Goal: Information Seeking & Learning: Learn about a topic

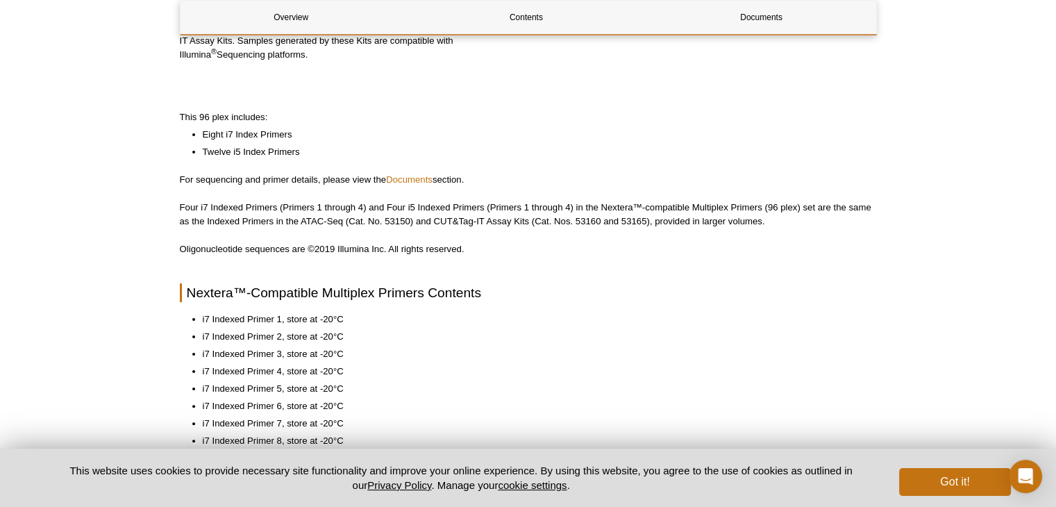
scroll to position [262, 0]
click at [410, 178] on link "Documents" at bounding box center [409, 180] width 47 height 10
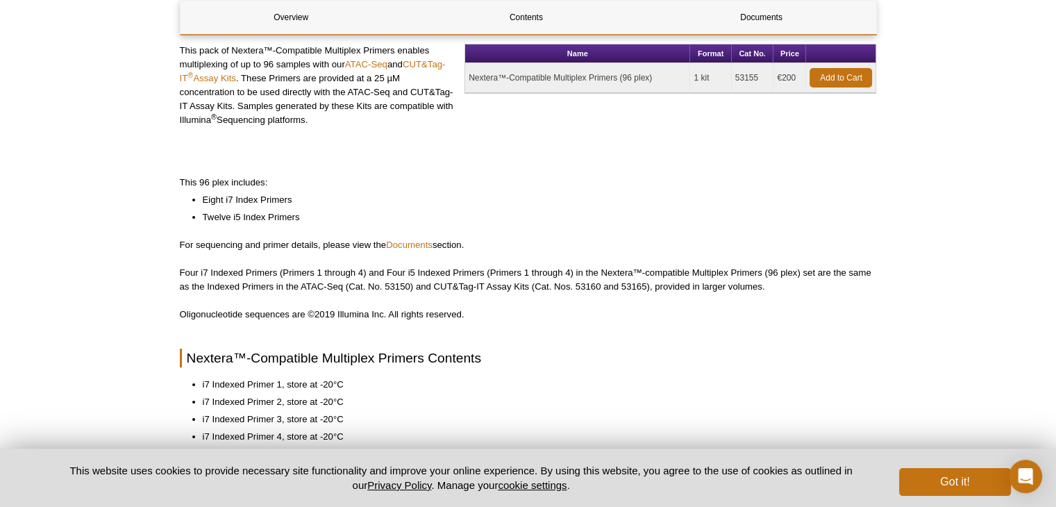
scroll to position [192, 0]
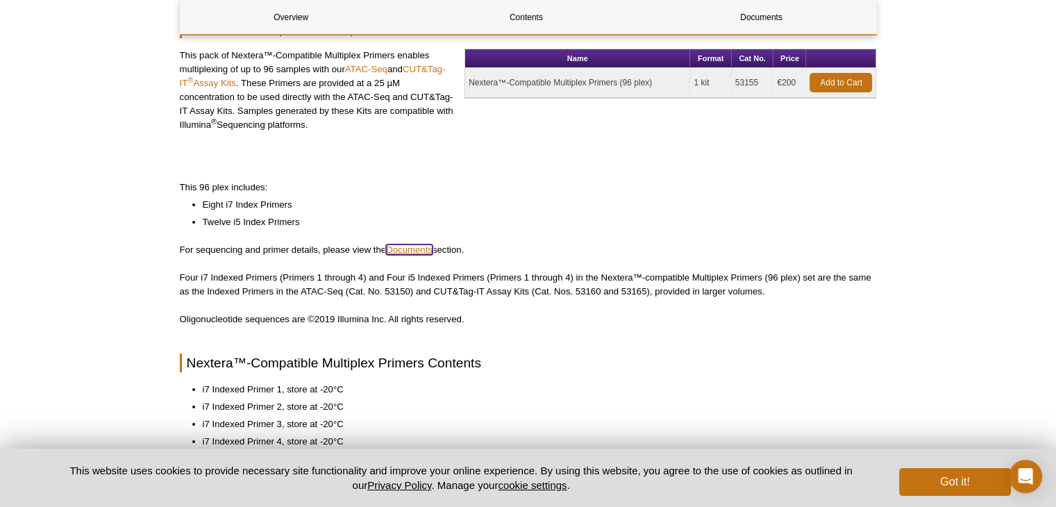
click at [397, 247] on link "Documents" at bounding box center [409, 249] width 47 height 10
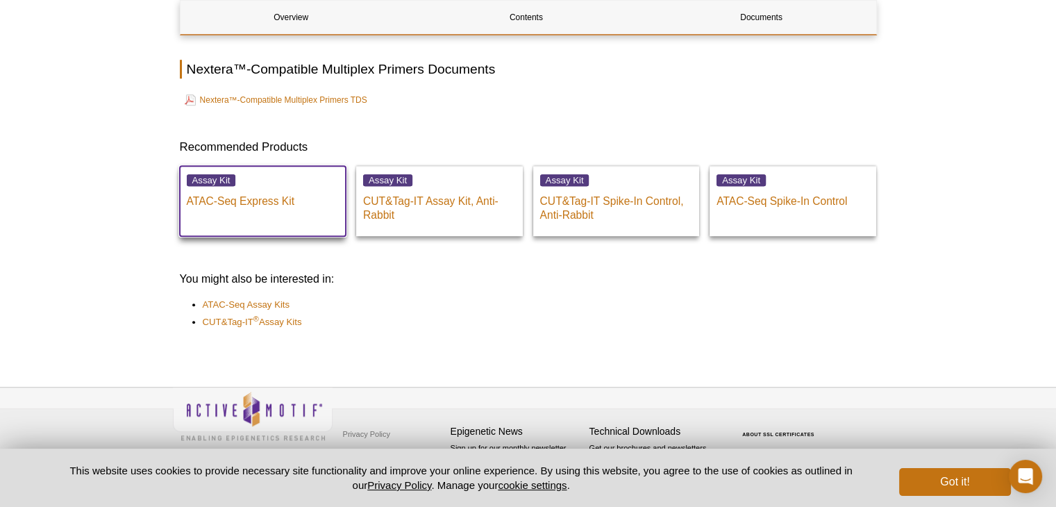
click at [295, 217] on div "Assay Kit ATAC-Seq Express Kit" at bounding box center [263, 194] width 167 height 56
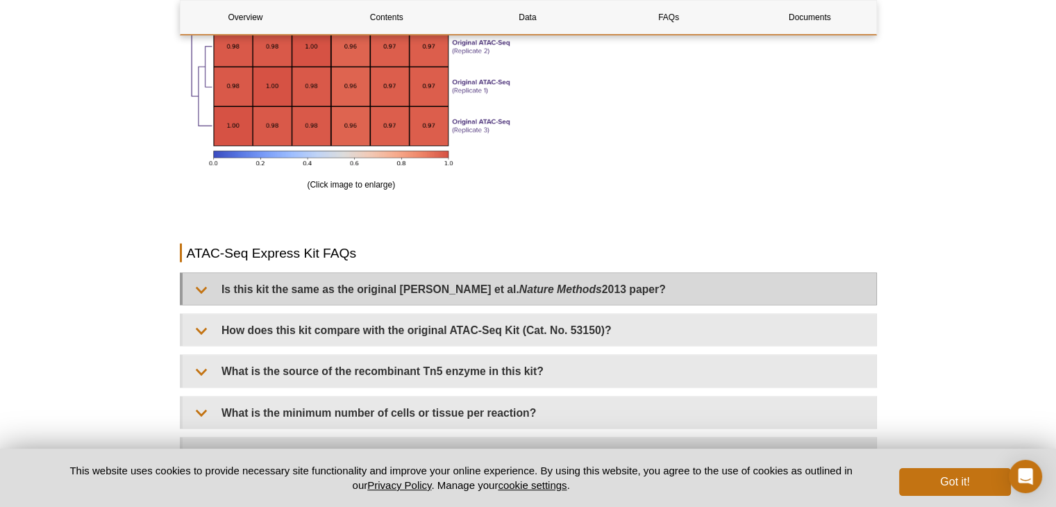
scroll to position [2688, 0]
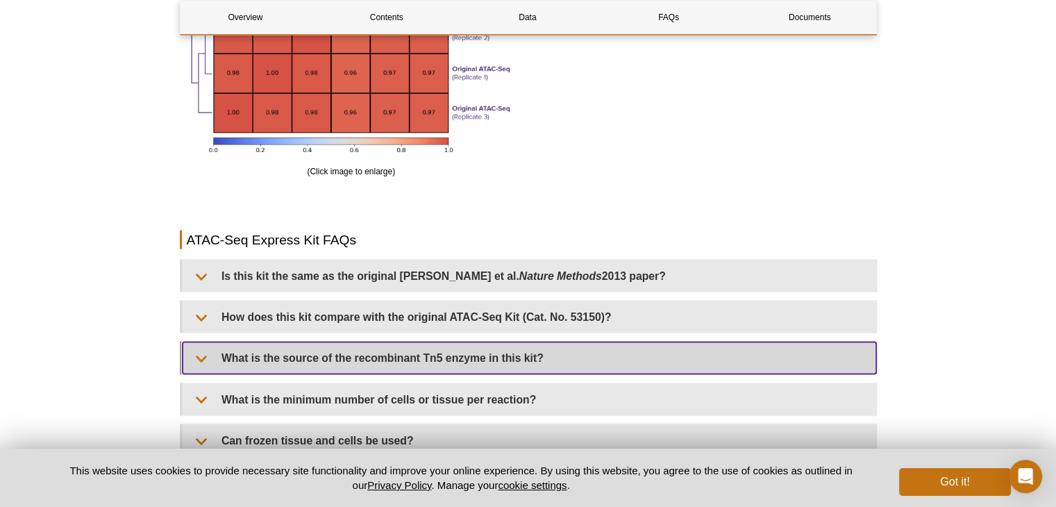
click at [371, 356] on summary "What is the source of the recombinant Tn5 enzyme in this kit?" at bounding box center [530, 357] width 694 height 31
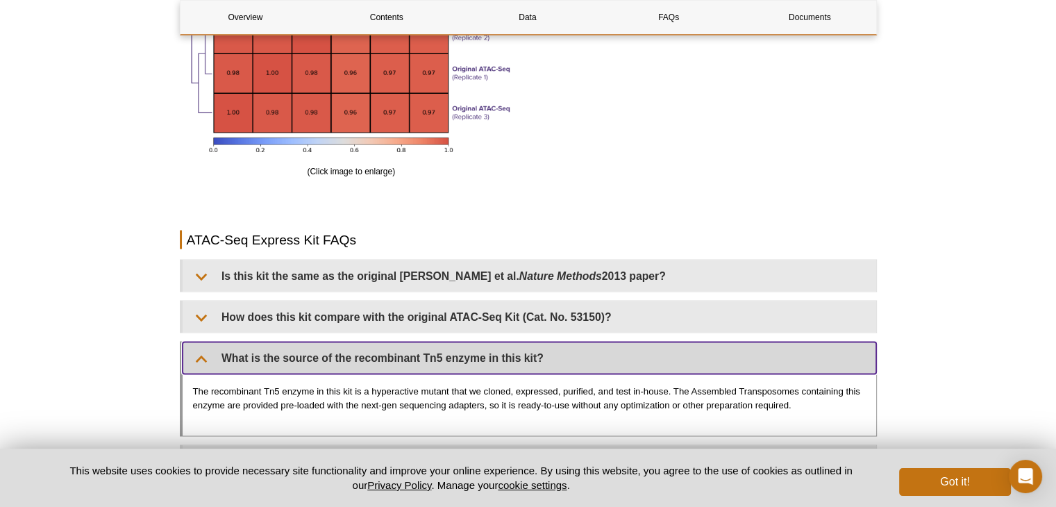
click at [349, 354] on summary "What is the source of the recombinant Tn5 enzyme in this kit?" at bounding box center [530, 357] width 694 height 31
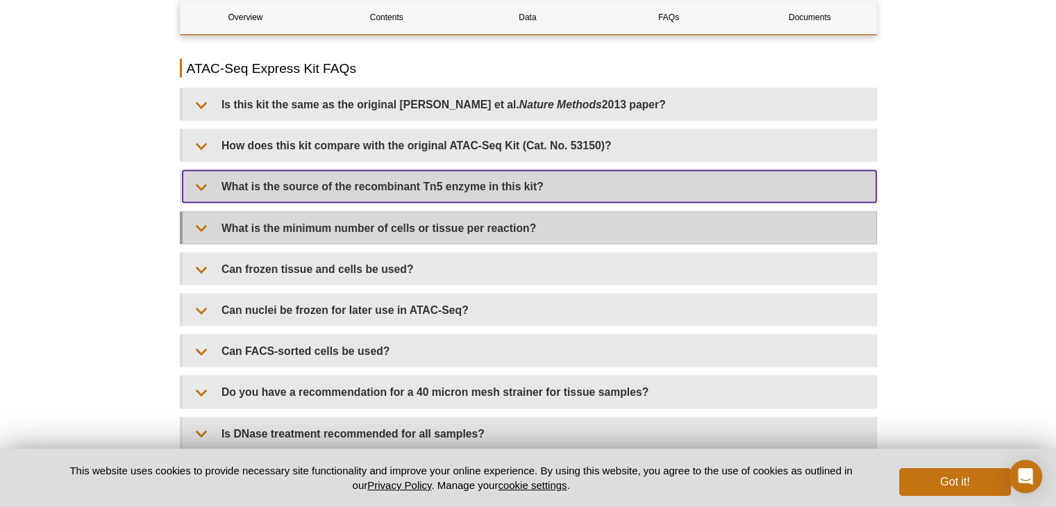
scroll to position [2896, 0]
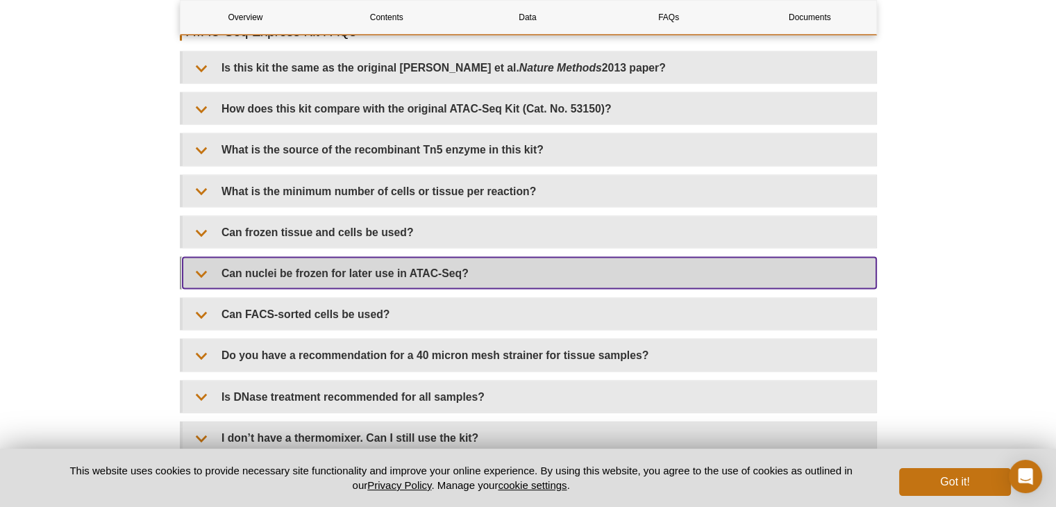
click at [402, 265] on summary "Can nuclei be frozen for later use in ATAC-Seq?" at bounding box center [530, 273] width 694 height 31
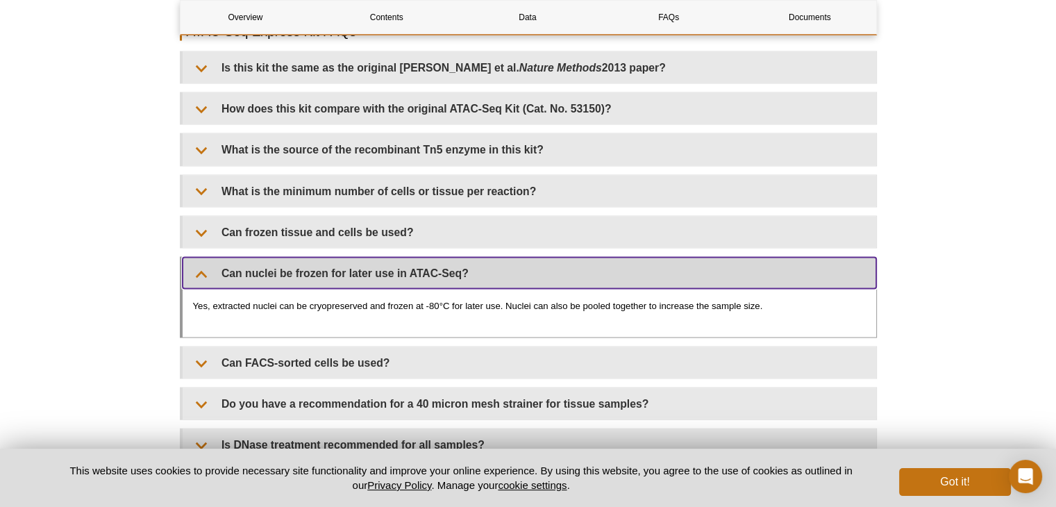
click at [592, 272] on summary "Can nuclei be frozen for later use in ATAC-Seq?" at bounding box center [530, 273] width 694 height 31
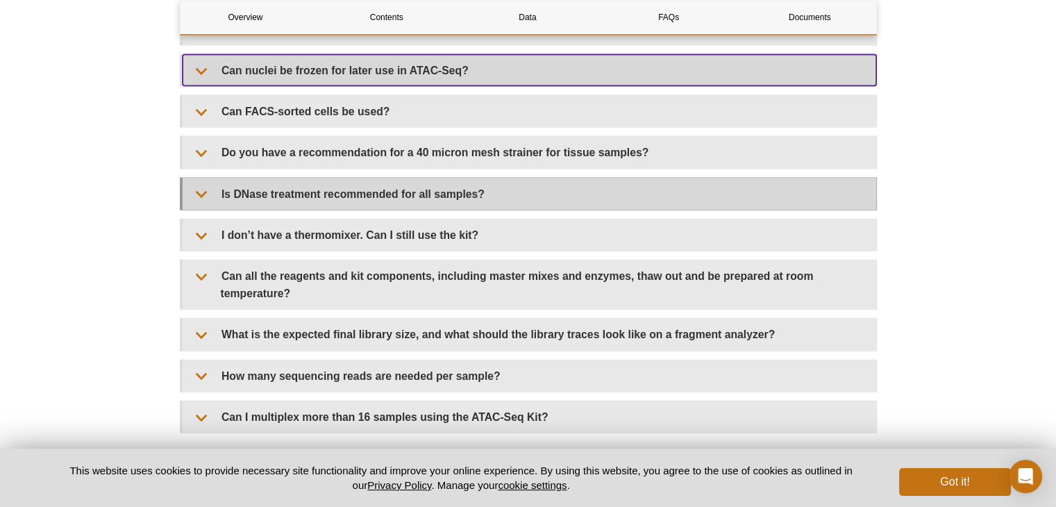
scroll to position [3104, 0]
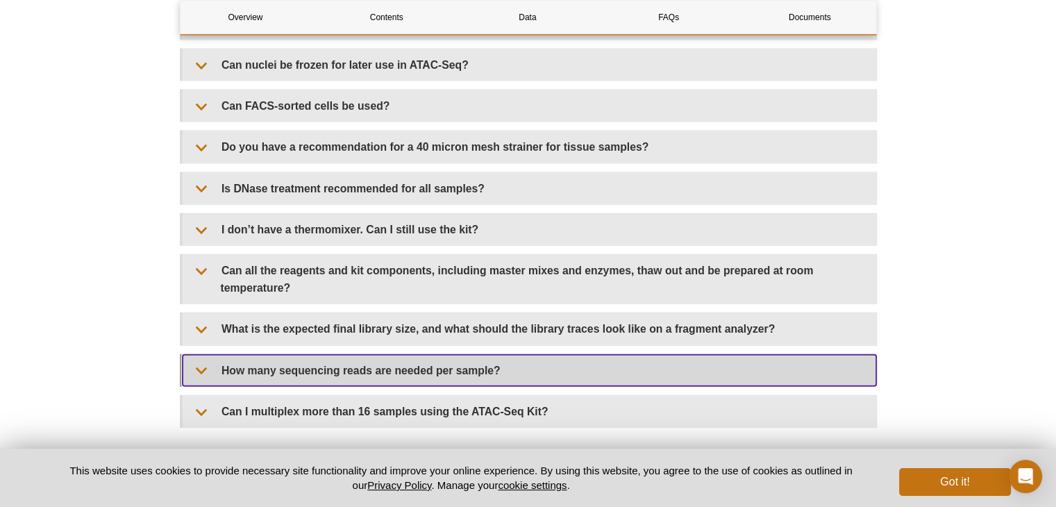
click at [606, 370] on summary "How many sequencing reads are needed per sample?" at bounding box center [530, 370] width 694 height 31
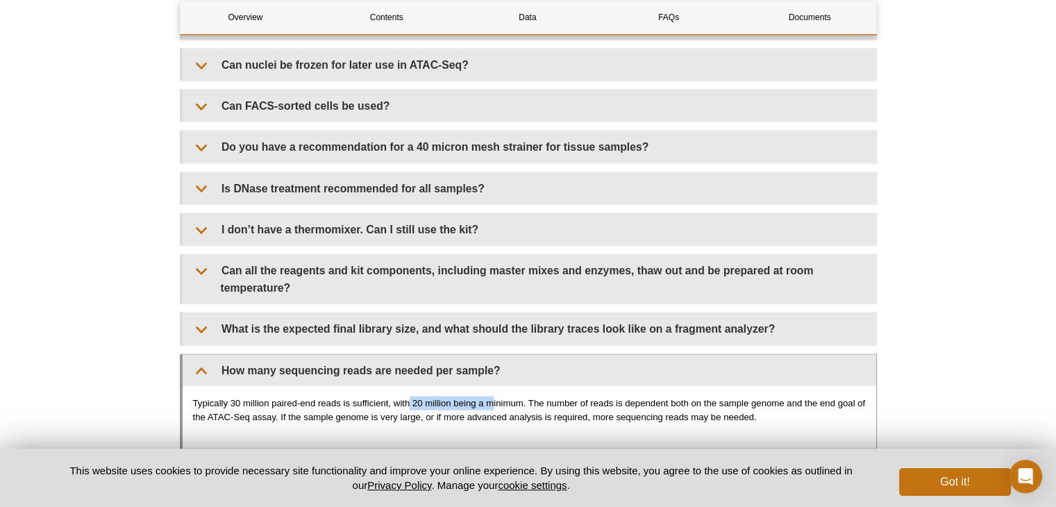
drag, startPoint x: 410, startPoint y: 400, endPoint x: 491, endPoint y: 392, distance: 81.0
click at [491, 392] on div "Typically 30 million paired-end reads is sufficient, with 20 million being a mi…" at bounding box center [530, 417] width 694 height 63
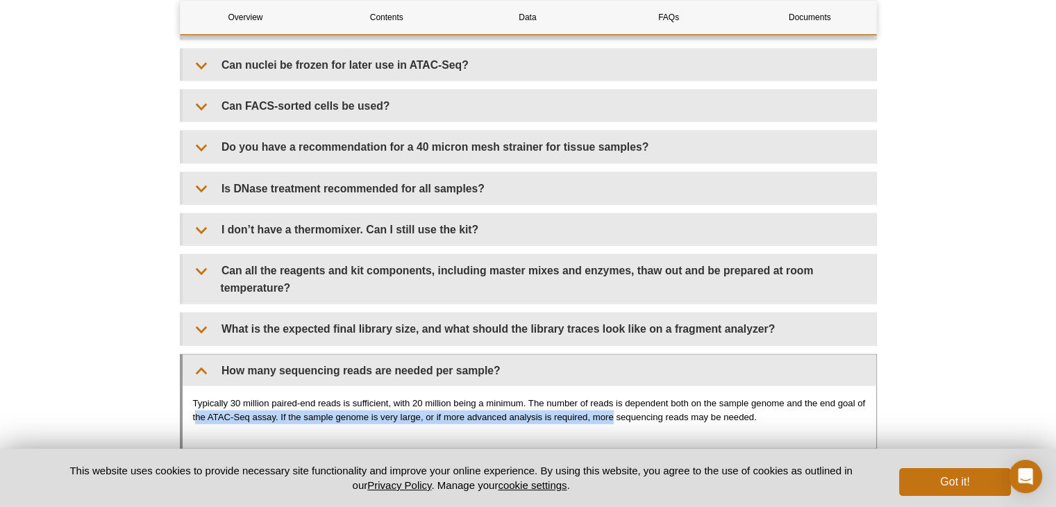
drag, startPoint x: 208, startPoint y: 417, endPoint x: 622, endPoint y: 411, distance: 414.6
click at [624, 410] on p "Typically 30 million paired-end reads is sufficient, with 20 million being a mi…" at bounding box center [529, 411] width 673 height 28
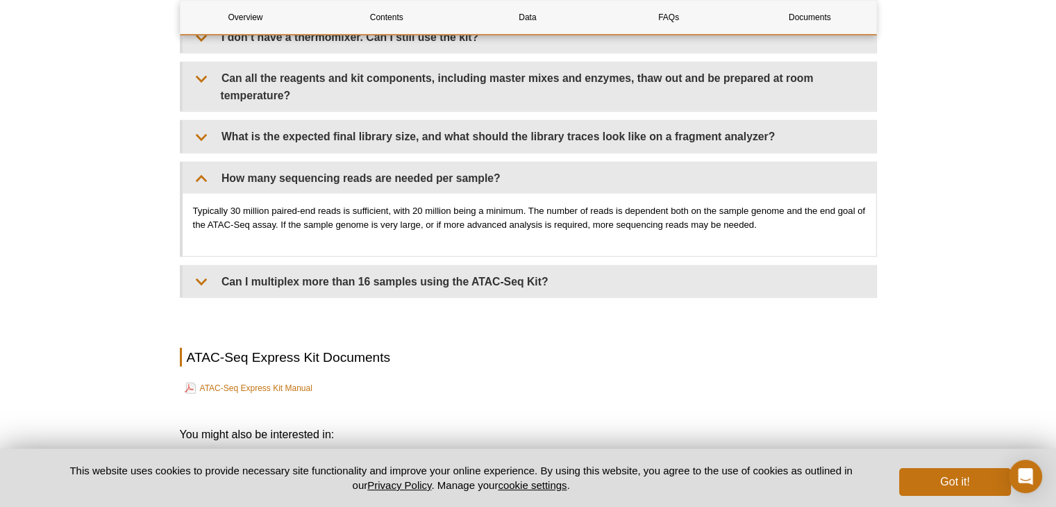
scroll to position [3313, 0]
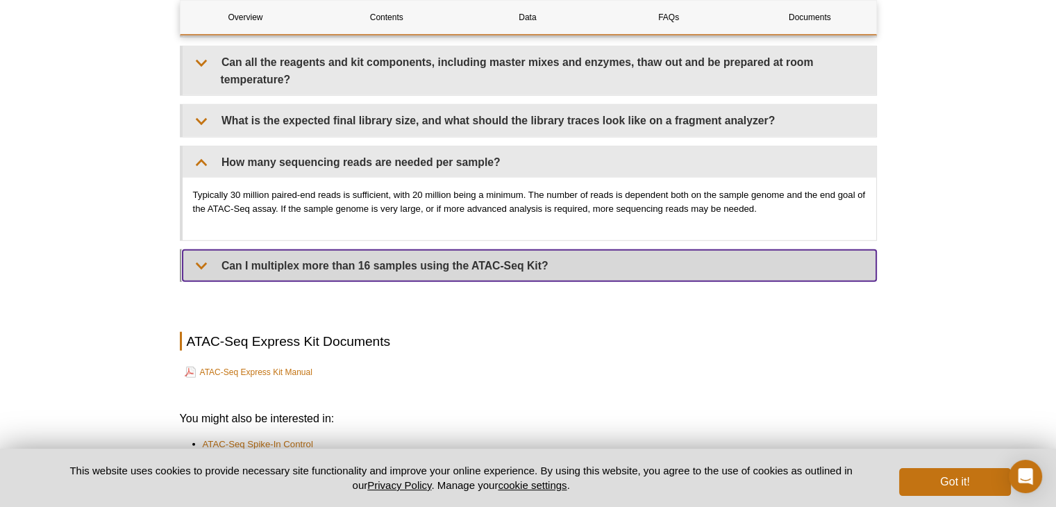
click at [428, 267] on summary "Can I multiplex more than 16 samples using the ATAC-Seq Kit?" at bounding box center [530, 265] width 694 height 31
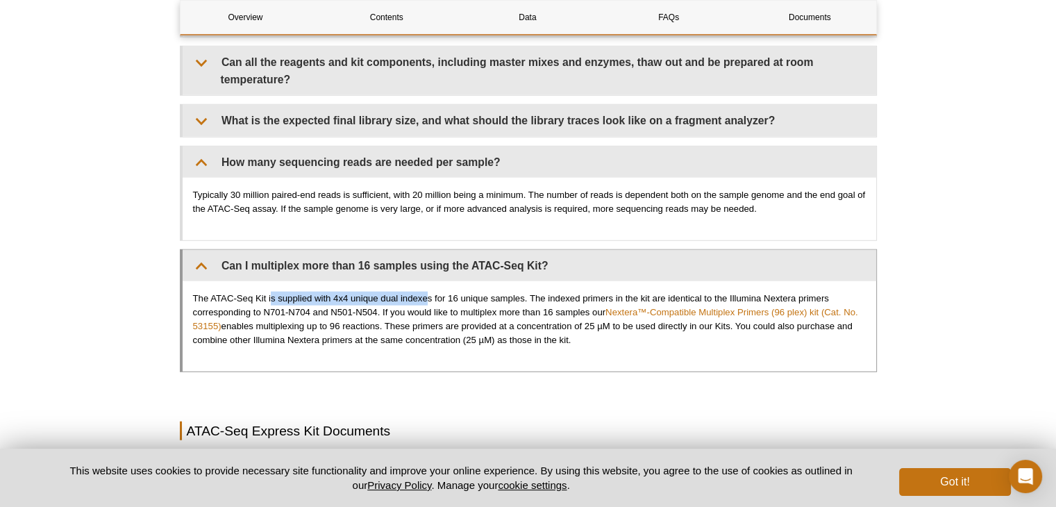
drag, startPoint x: 272, startPoint y: 296, endPoint x: 428, endPoint y: 291, distance: 156.3
click at [428, 292] on p "The ATAC-Seq Kit is supplied with 4x4 unique dual indexes for 16 unique samples…" at bounding box center [529, 320] width 673 height 56
drag, startPoint x: 244, startPoint y: 306, endPoint x: 369, endPoint y: 309, distance: 125.0
click at [369, 309] on p "The ATAC-Seq Kit is supplied with 4x4 unique dual indexes for 16 unique samples…" at bounding box center [529, 320] width 673 height 56
